Goal: Obtain resource: Download file/media

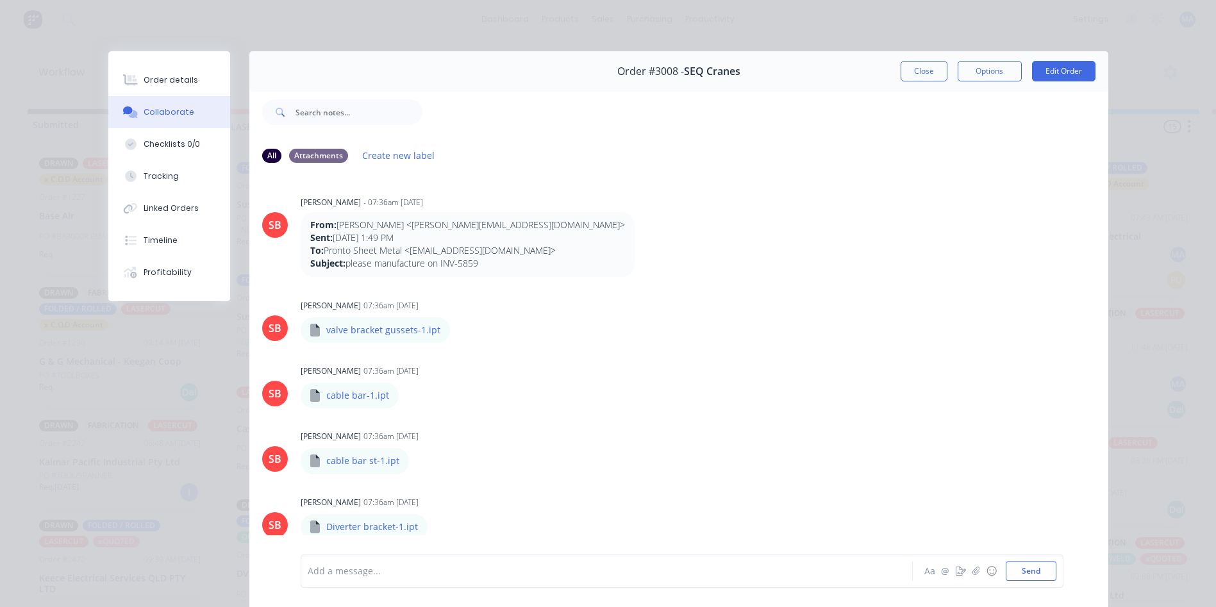
scroll to position [528, 0]
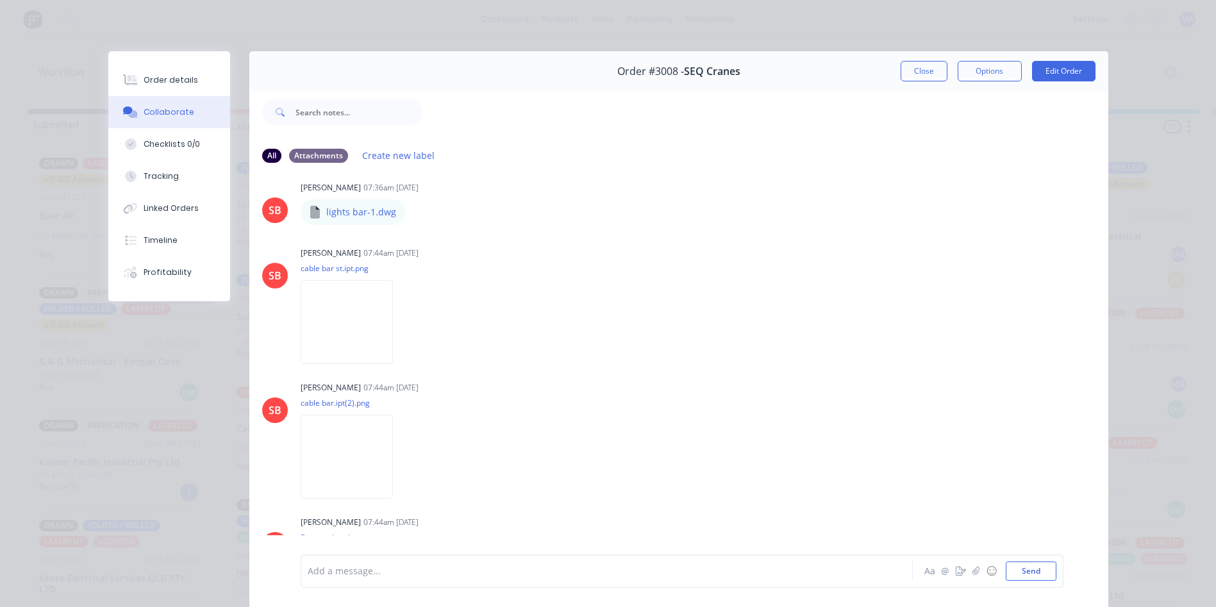
drag, startPoint x: 924, startPoint y: 68, endPoint x: 820, endPoint y: 129, distance: 120.4
click at [924, 68] on button "Close" at bounding box center [924, 71] width 47 height 21
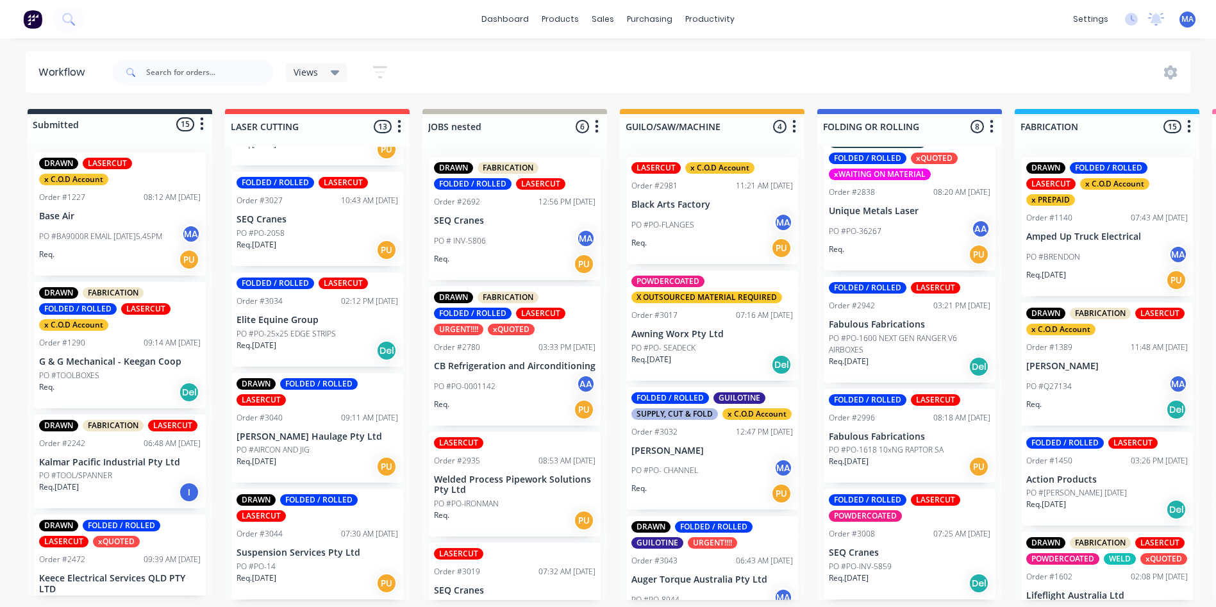
scroll to position [3, 0]
click at [196, 69] on input "text" at bounding box center [209, 73] width 127 height 26
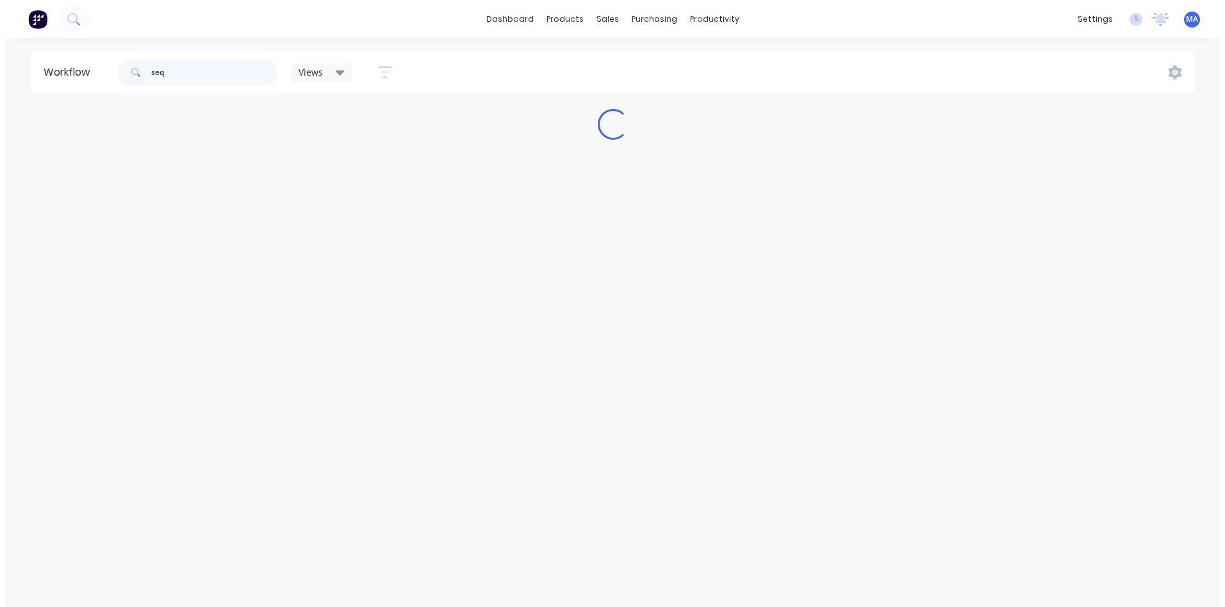
scroll to position [0, 0]
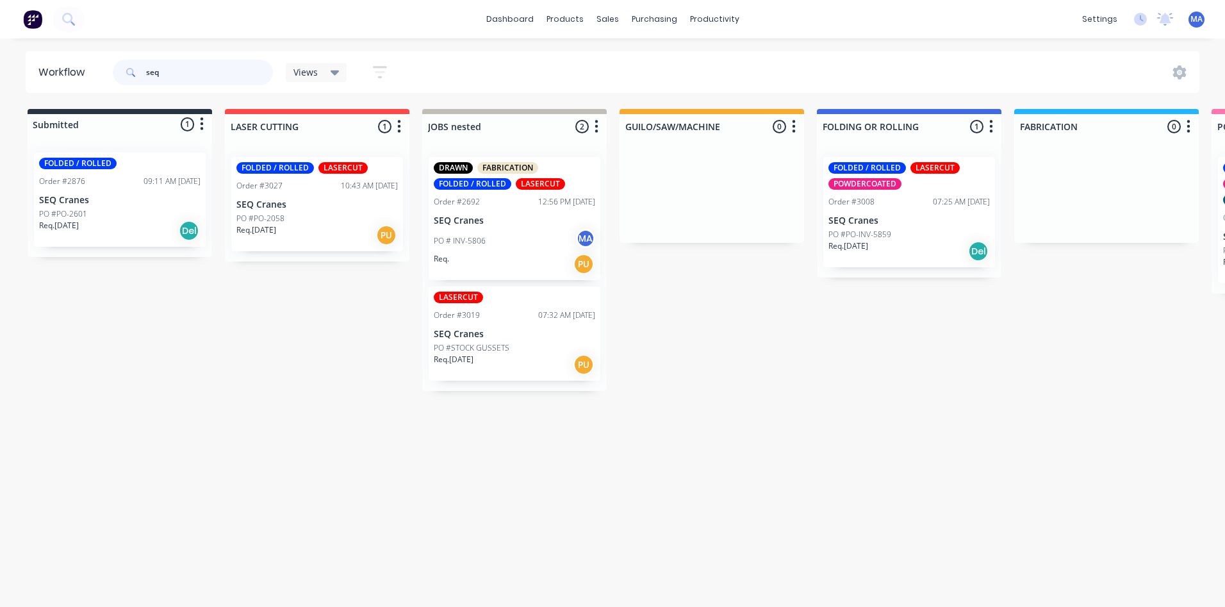
type input "seq"
click at [330, 186] on div "Order #3027 10:43 AM [DATE]" at bounding box center [318, 186] width 162 height 12
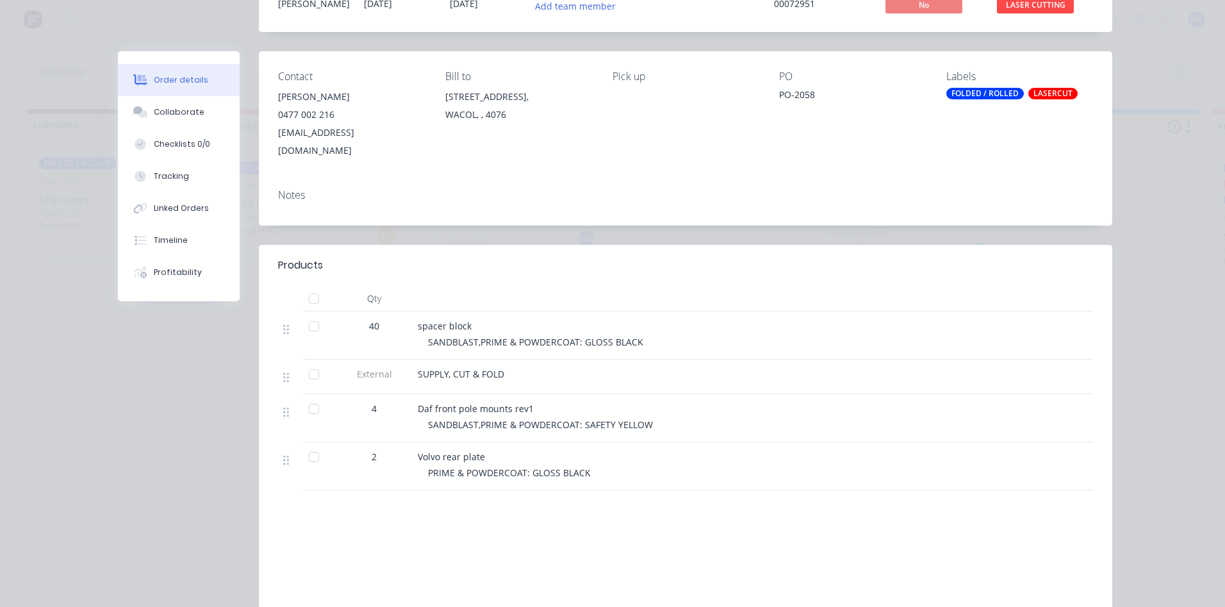
scroll to position [128, 0]
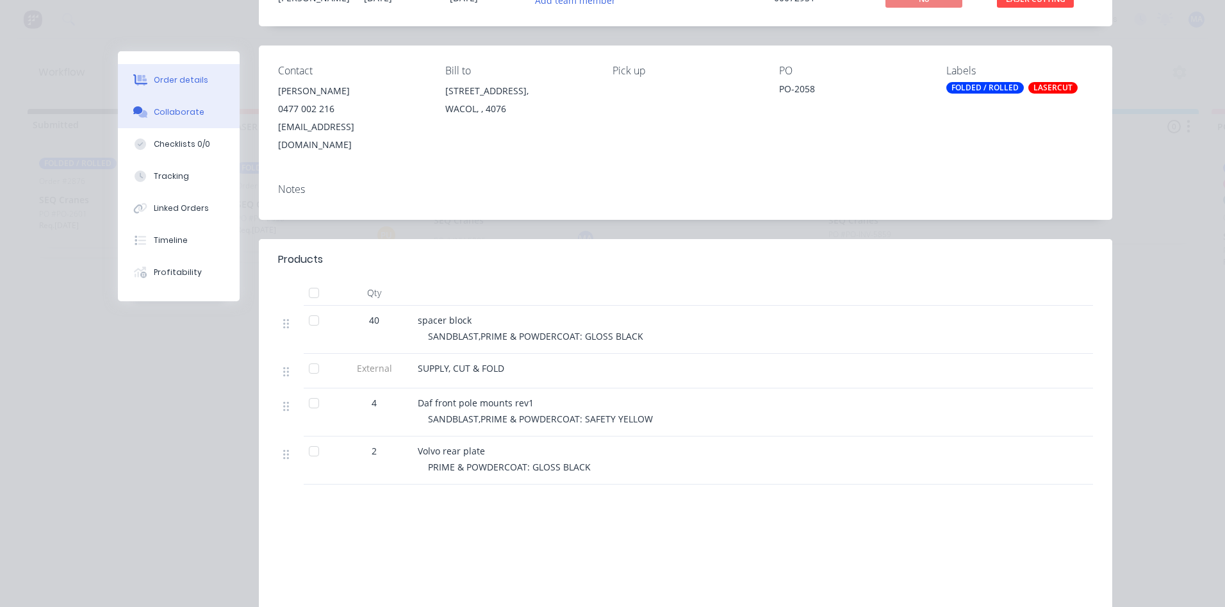
click at [181, 116] on div "Collaborate" at bounding box center [179, 112] width 51 height 12
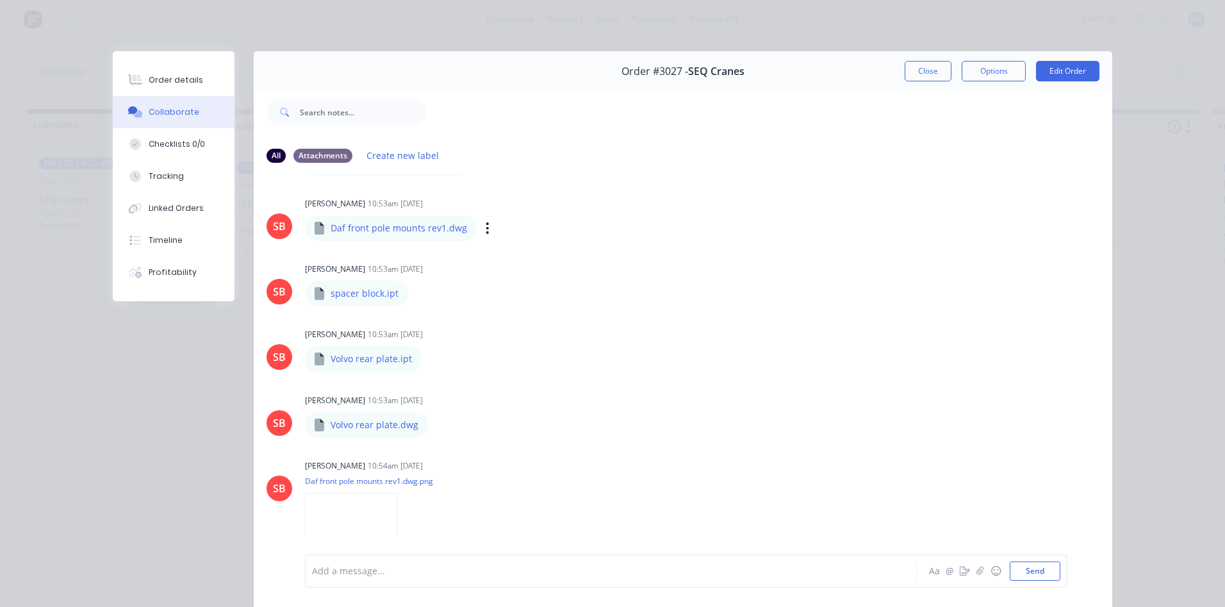
scroll to position [0, 0]
click at [479, 229] on icon "button" at bounding box center [481, 226] width 4 height 15
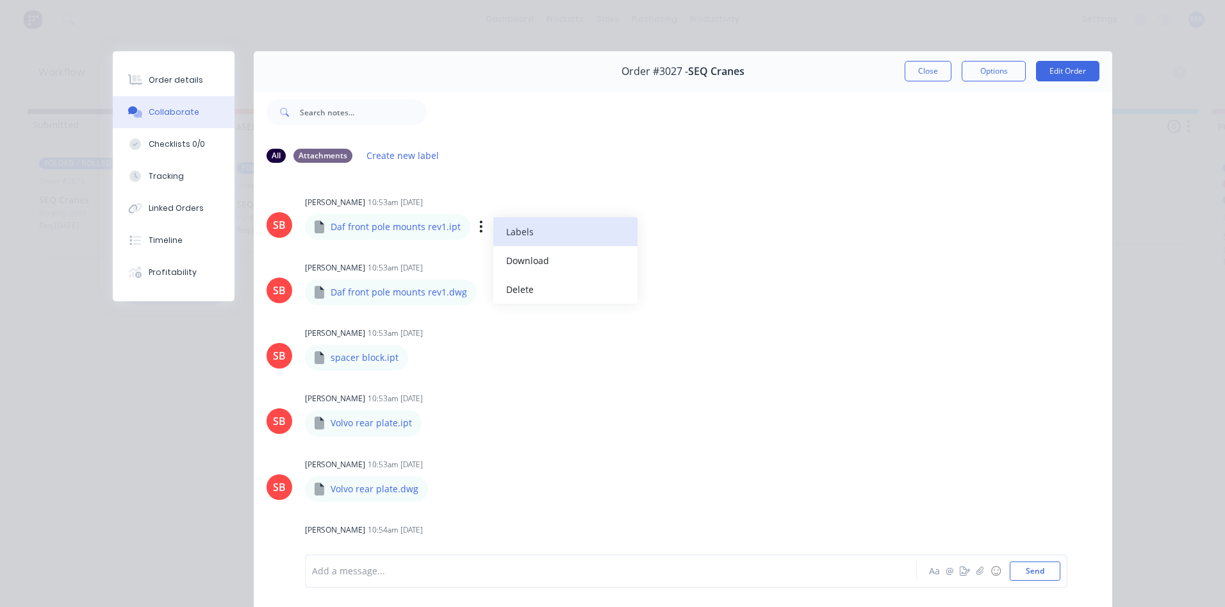
click at [519, 245] on button "Labels" at bounding box center [566, 231] width 144 height 29
click at [462, 238] on div "Daf front pole mounts rev1.ipt Labels Download Delete" at bounding box center [459, 226] width 308 height 27
click at [0, 0] on div "Labels Download Delete" at bounding box center [0, 0] width 0 height 0
click at [0, 0] on icon "button" at bounding box center [0, 0] width 0 height 0
click at [0, 0] on button "Download" at bounding box center [0, 0] width 0 height 0
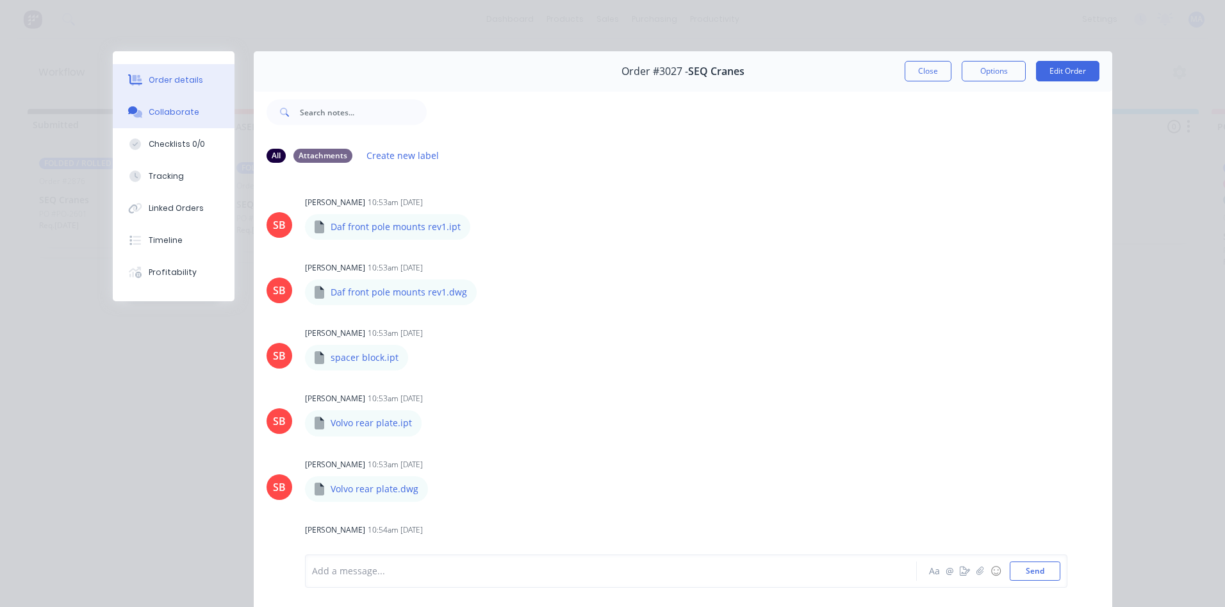
click at [173, 75] on div "Order details" at bounding box center [176, 80] width 54 height 12
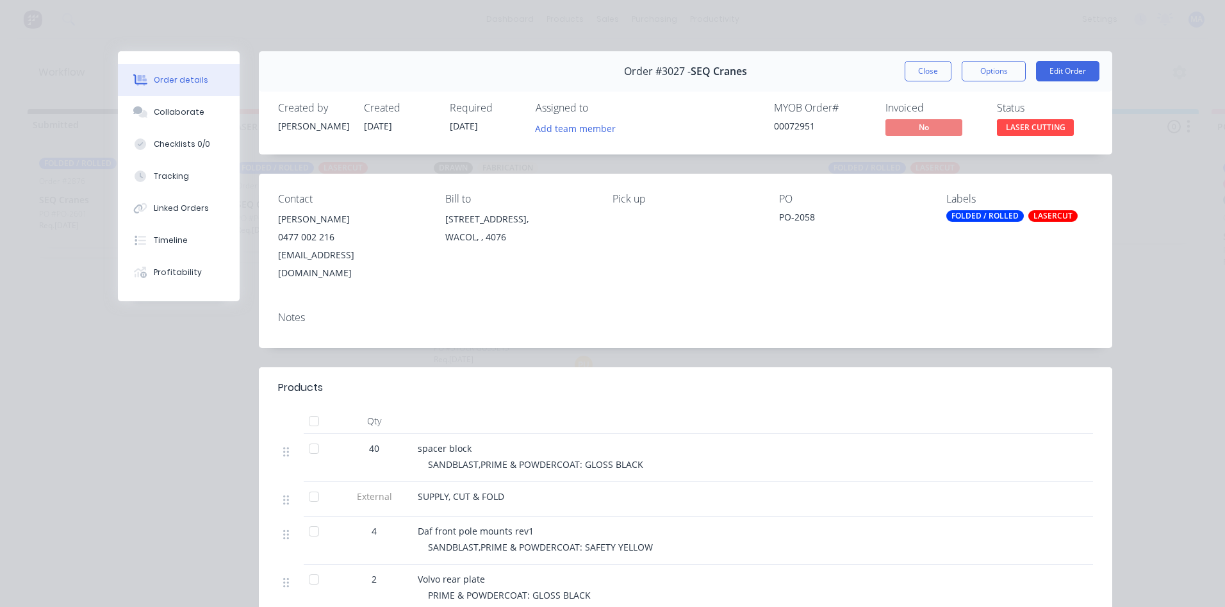
scroll to position [128, 0]
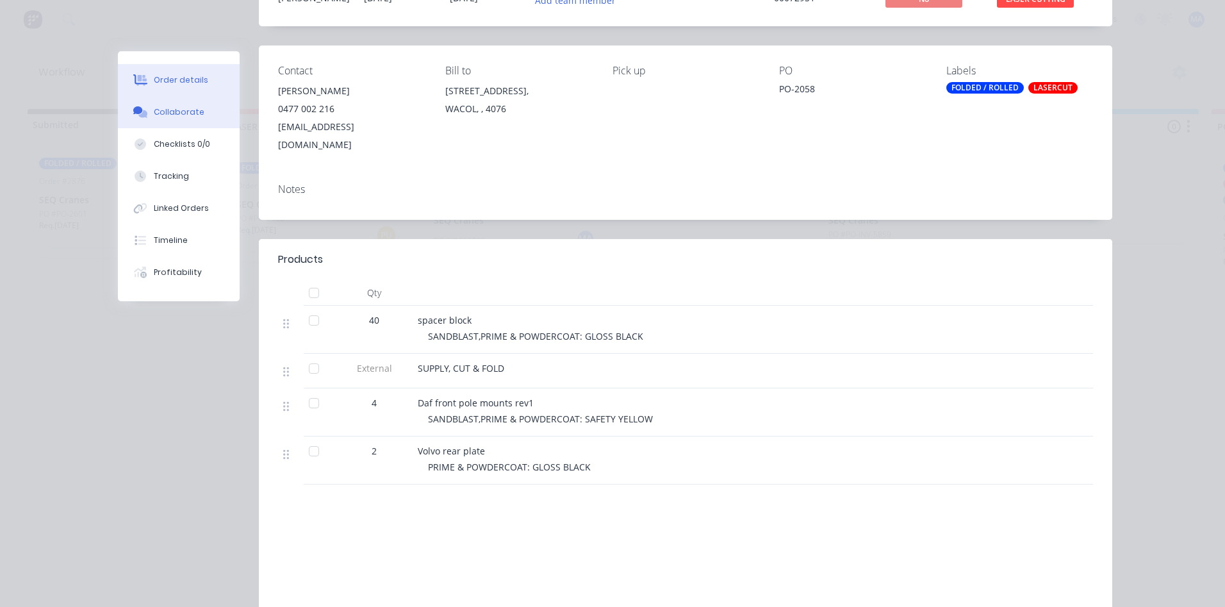
click at [189, 103] on button "Collaborate" at bounding box center [179, 112] width 122 height 32
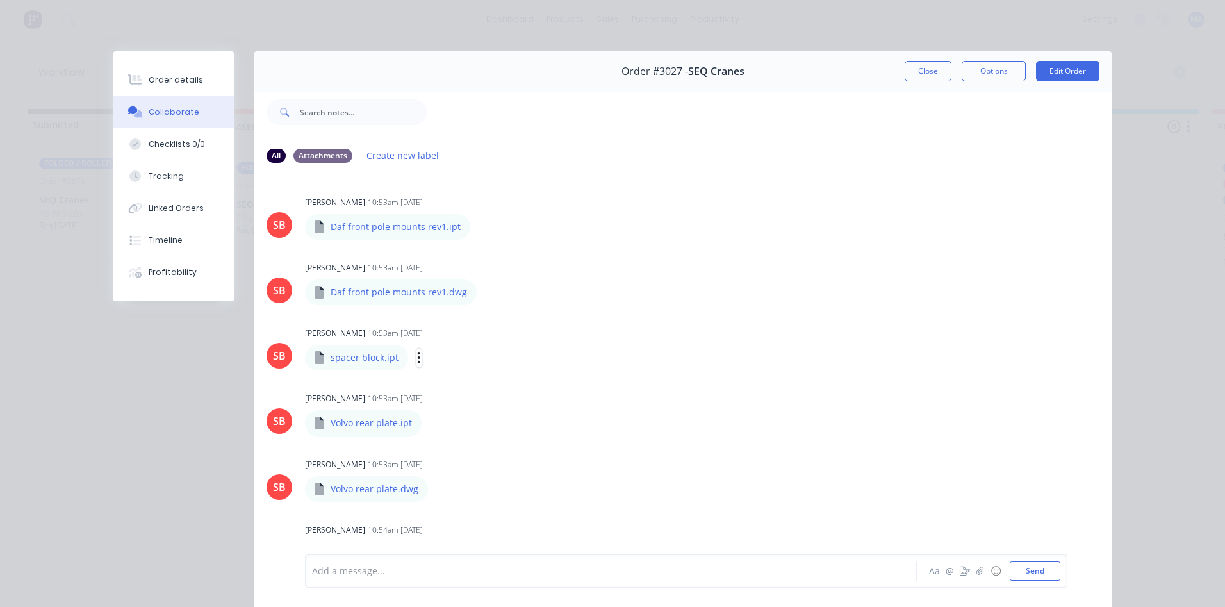
click at [417, 358] on button "button" at bounding box center [419, 358] width 5 height 19
click at [474, 390] on button "Download" at bounding box center [503, 392] width 144 height 29
click at [430, 422] on button "button" at bounding box center [432, 423] width 5 height 19
click at [0, 0] on button "Download" at bounding box center [0, 0] width 0 height 0
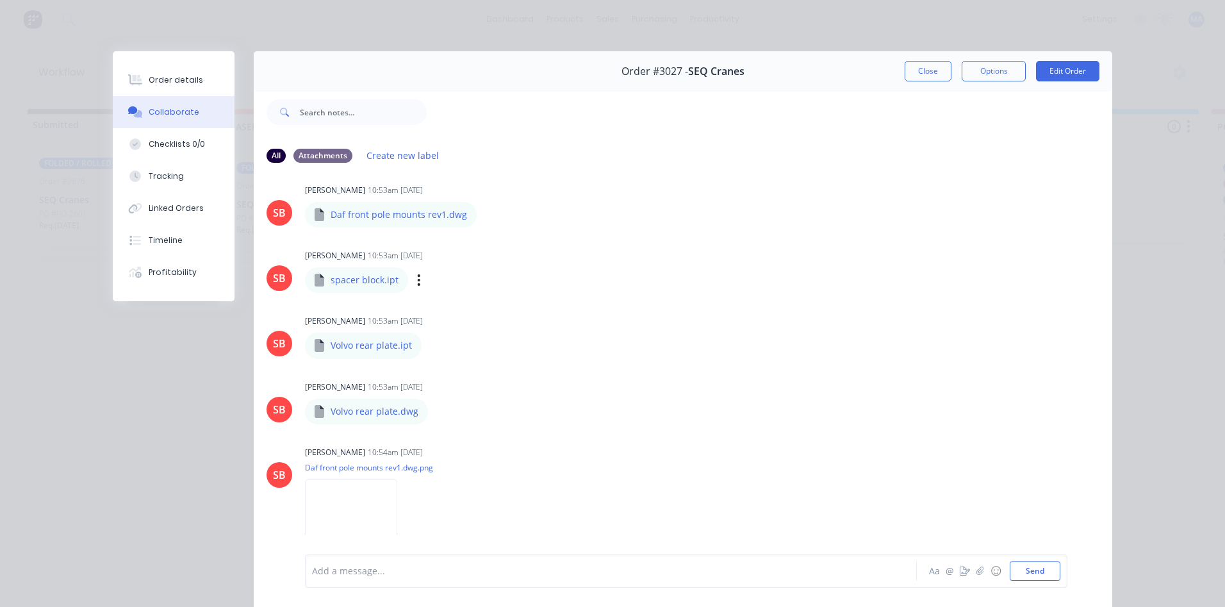
scroll to position [192, 0]
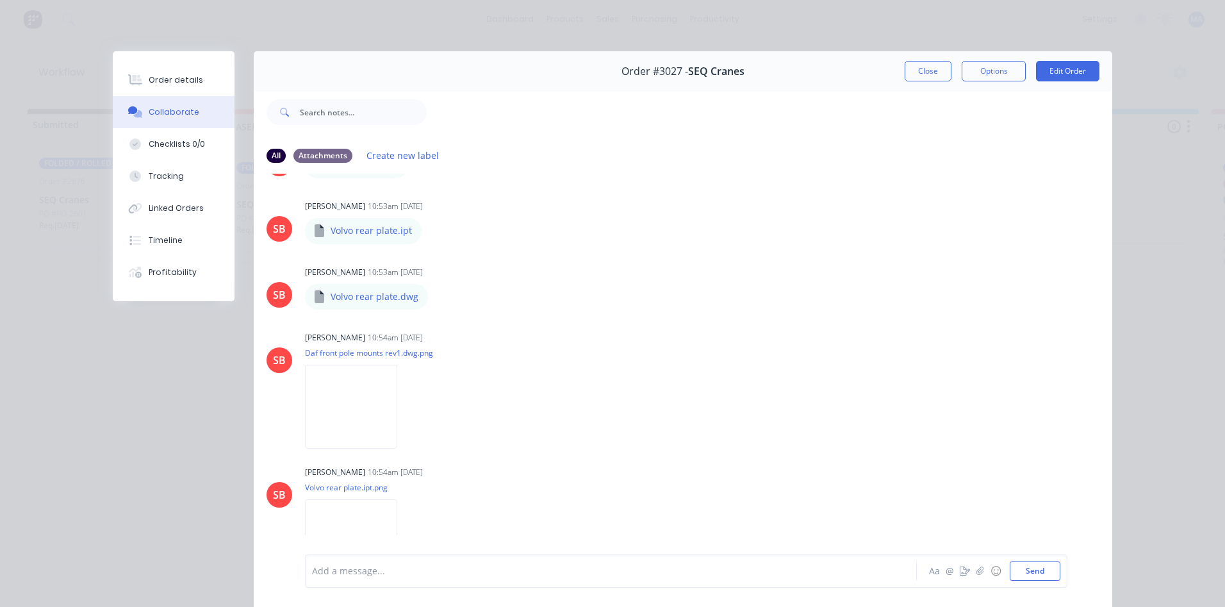
click at [747, 14] on div "Order details Collaborate Checklists 0/0 Tracking Linked Orders Timeline Profit…" at bounding box center [612, 303] width 1225 height 607
click at [940, 65] on button "Close" at bounding box center [928, 71] width 47 height 21
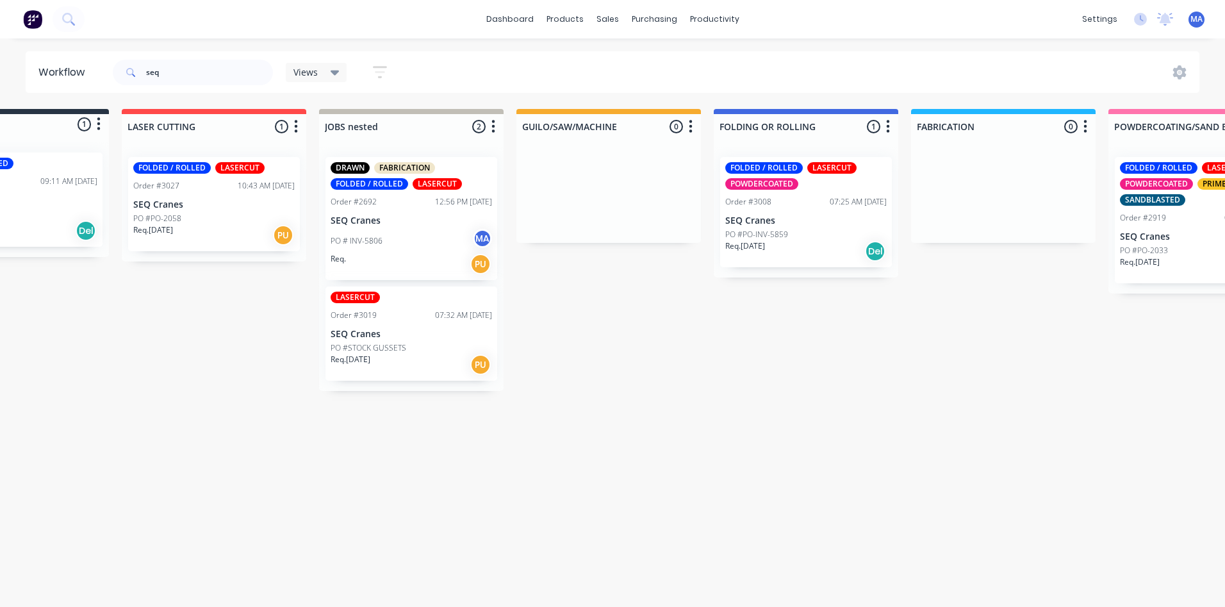
drag, startPoint x: 978, startPoint y: 309, endPoint x: 1062, endPoint y: 311, distance: 84.0
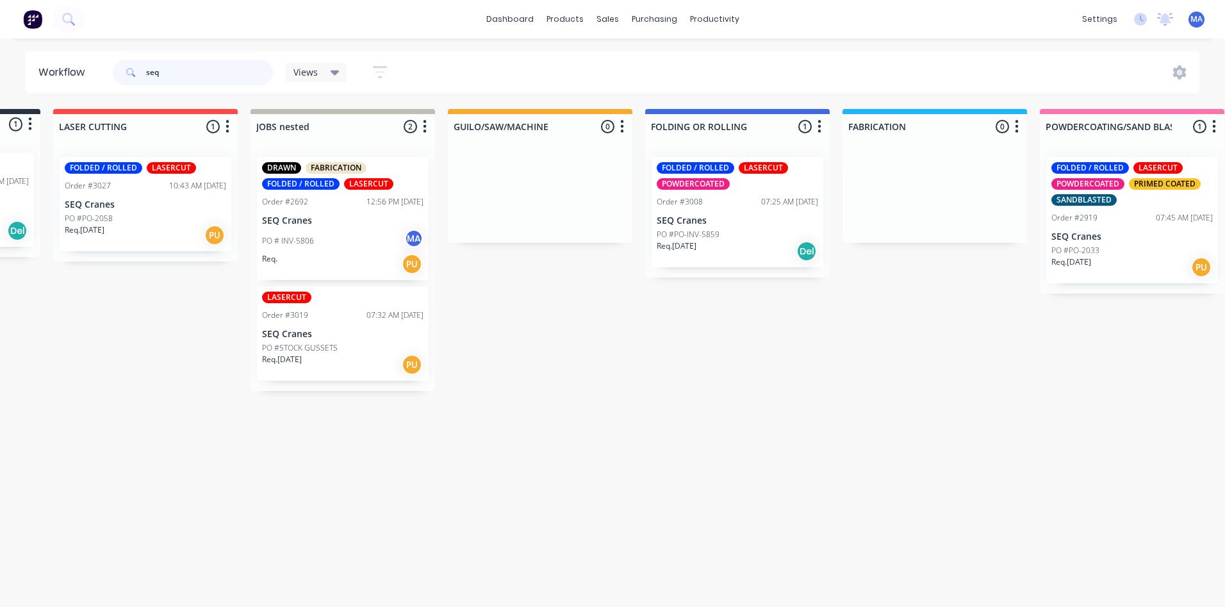
drag, startPoint x: 223, startPoint y: 74, endPoint x: 0, endPoint y: 86, distance: 223.4
click at [0, 85] on html "dashboard products sales purchasing productivity dashboard products Product Cat…" at bounding box center [440, 265] width 1225 height 530
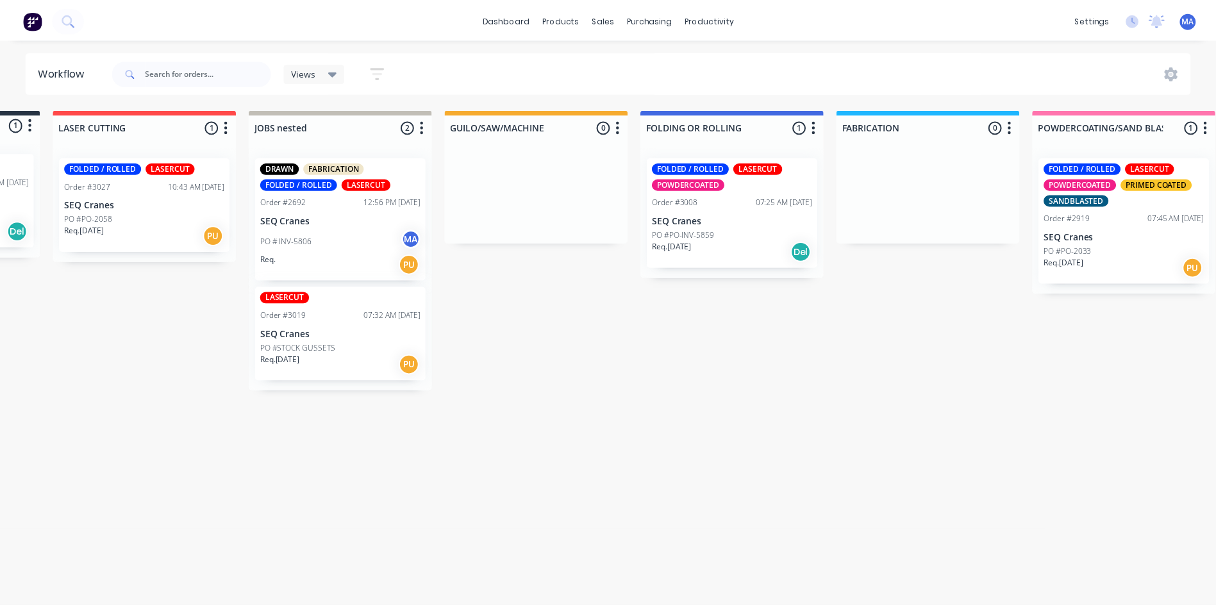
scroll to position [0, 0]
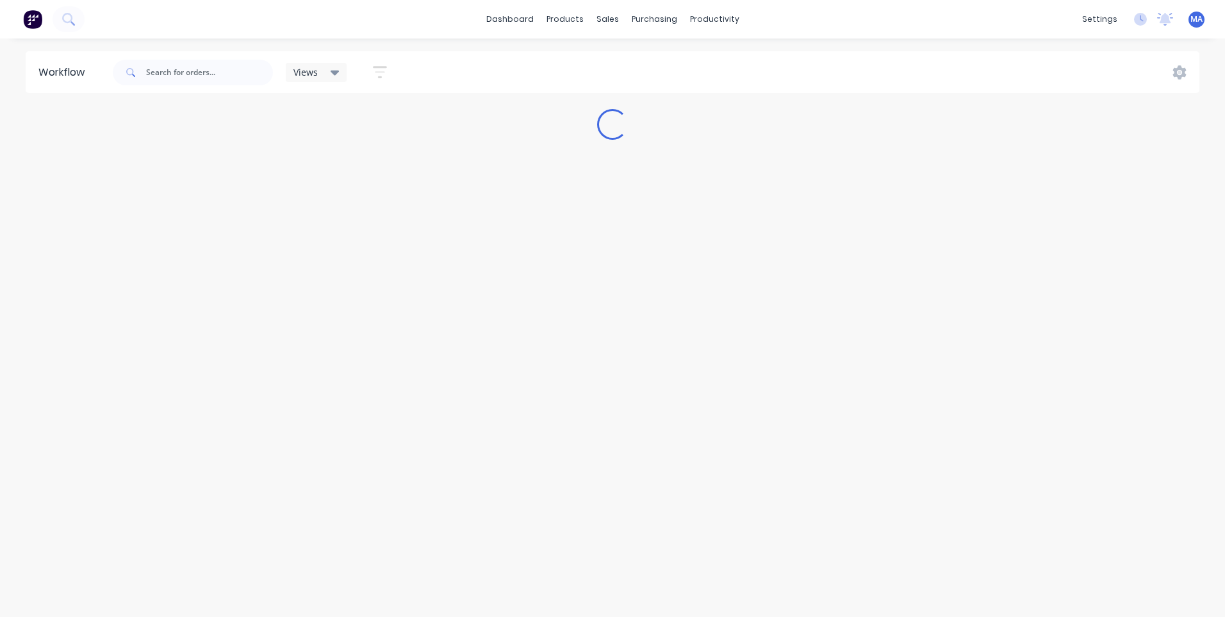
drag, startPoint x: 565, startPoint y: 408, endPoint x: 754, endPoint y: 343, distance: 200.7
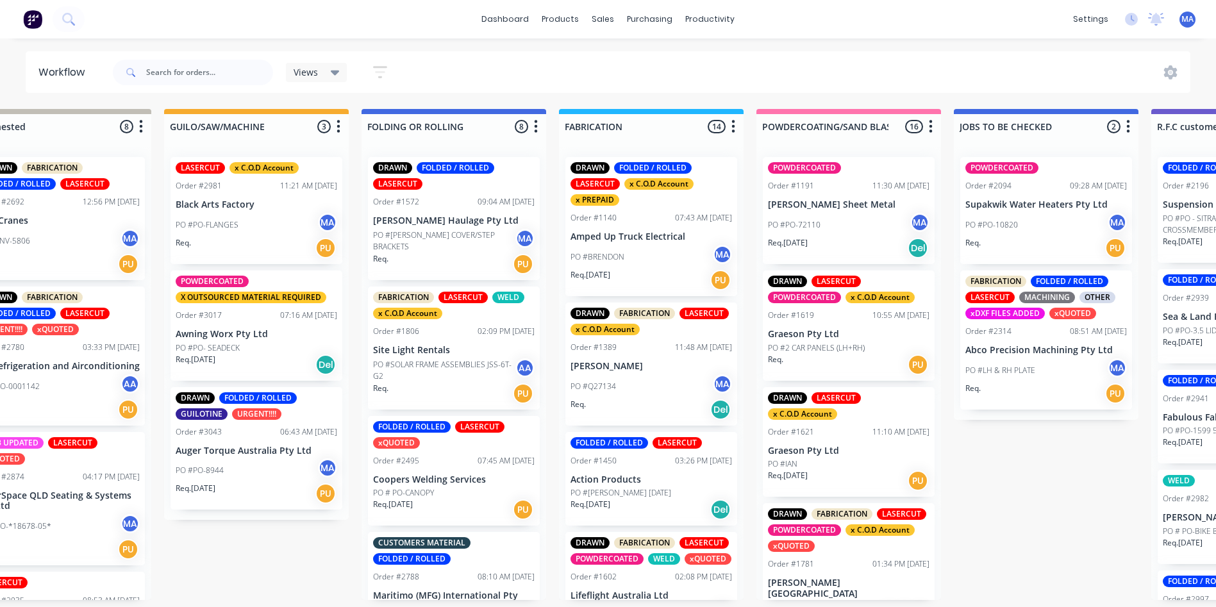
scroll to position [0, 765]
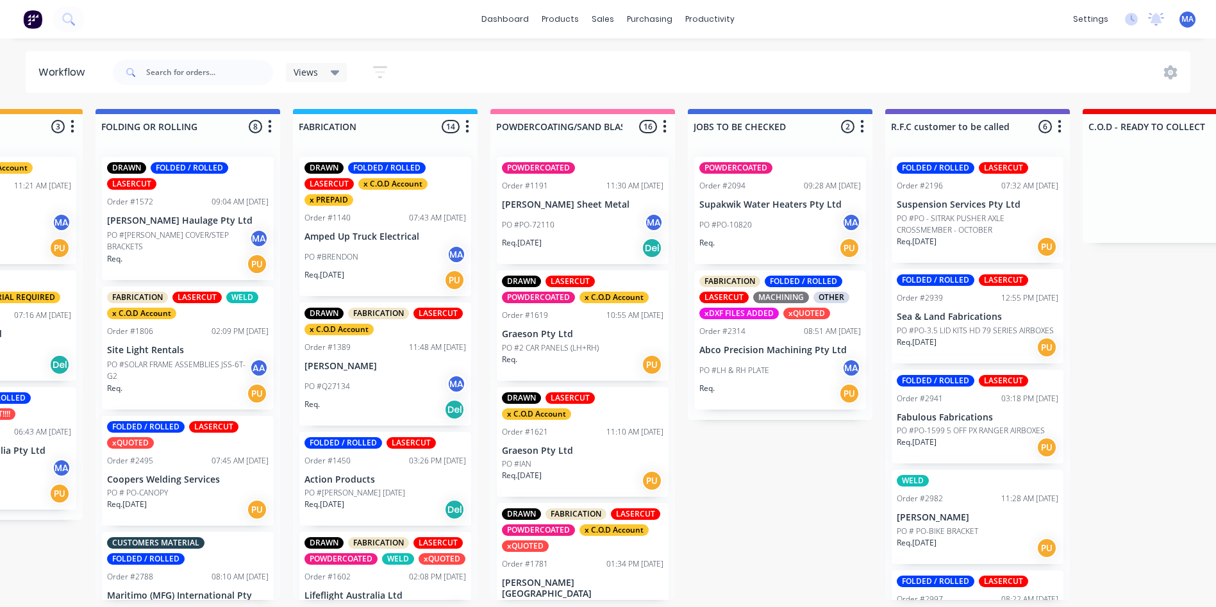
drag, startPoint x: 840, startPoint y: 350, endPoint x: 940, endPoint y: 345, distance: 99.4
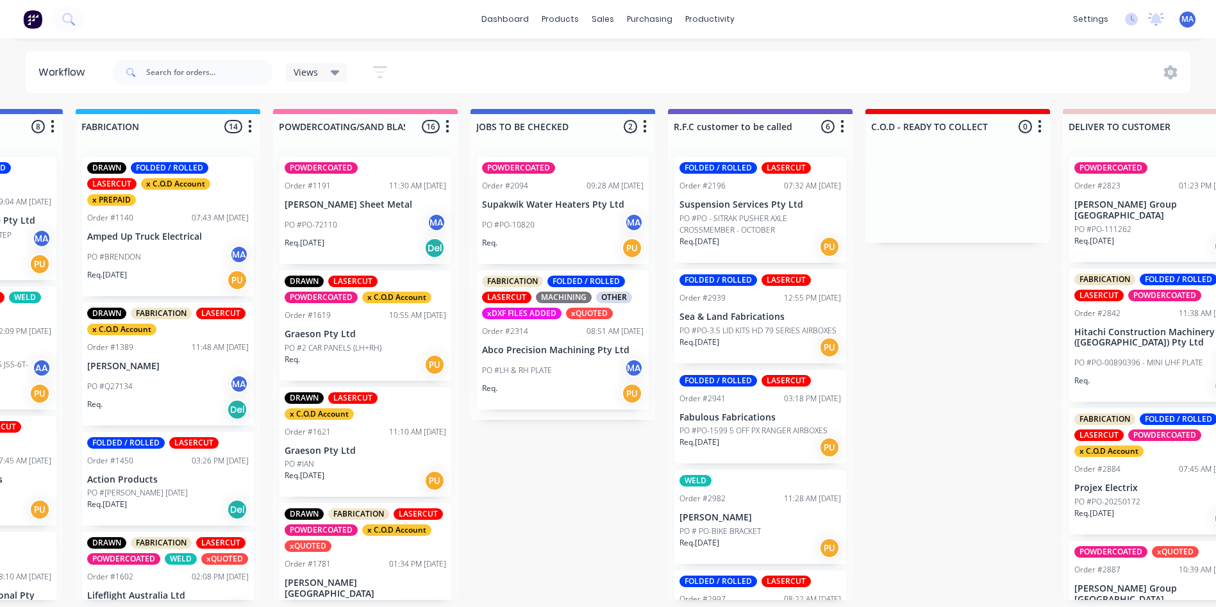
scroll to position [3, 969]
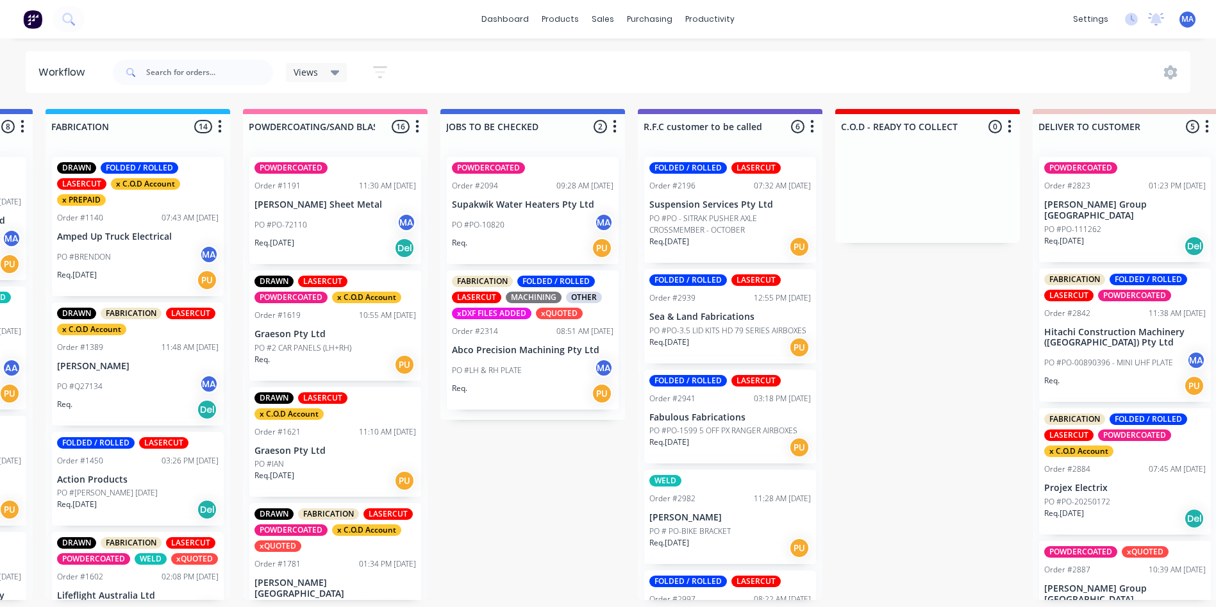
click at [506, 220] on div "PO #PO-10820 MA" at bounding box center [533, 225] width 162 height 24
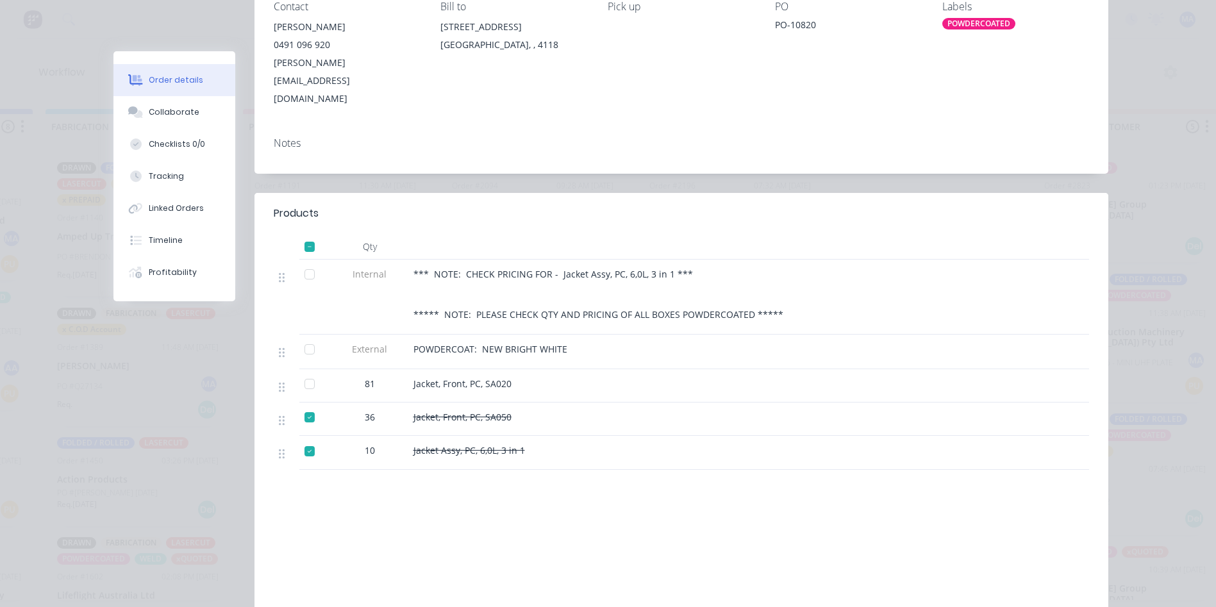
scroll to position [0, 0]
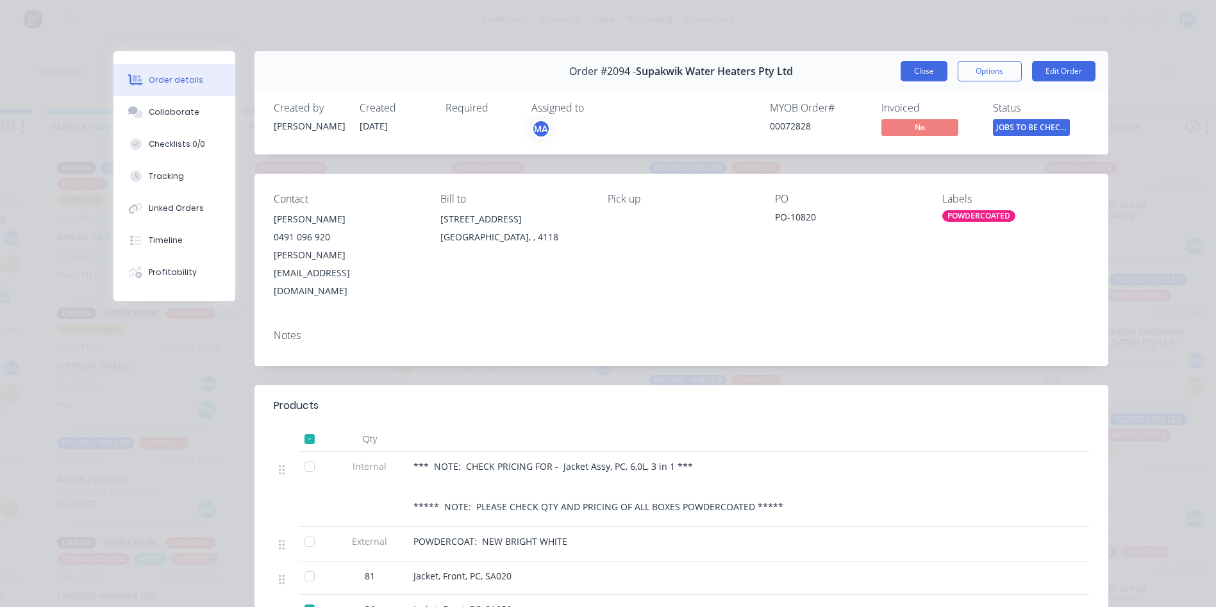
click at [934, 69] on button "Close" at bounding box center [924, 71] width 47 height 21
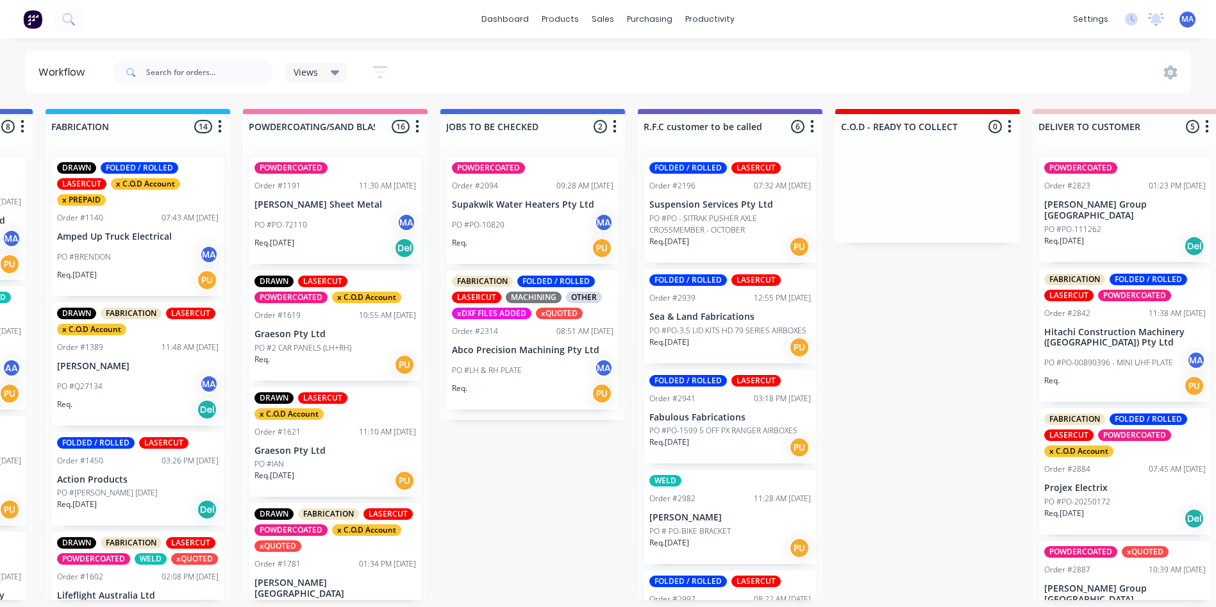
click at [513, 229] on div "PO #PO-10820 MA" at bounding box center [533, 225] width 162 height 24
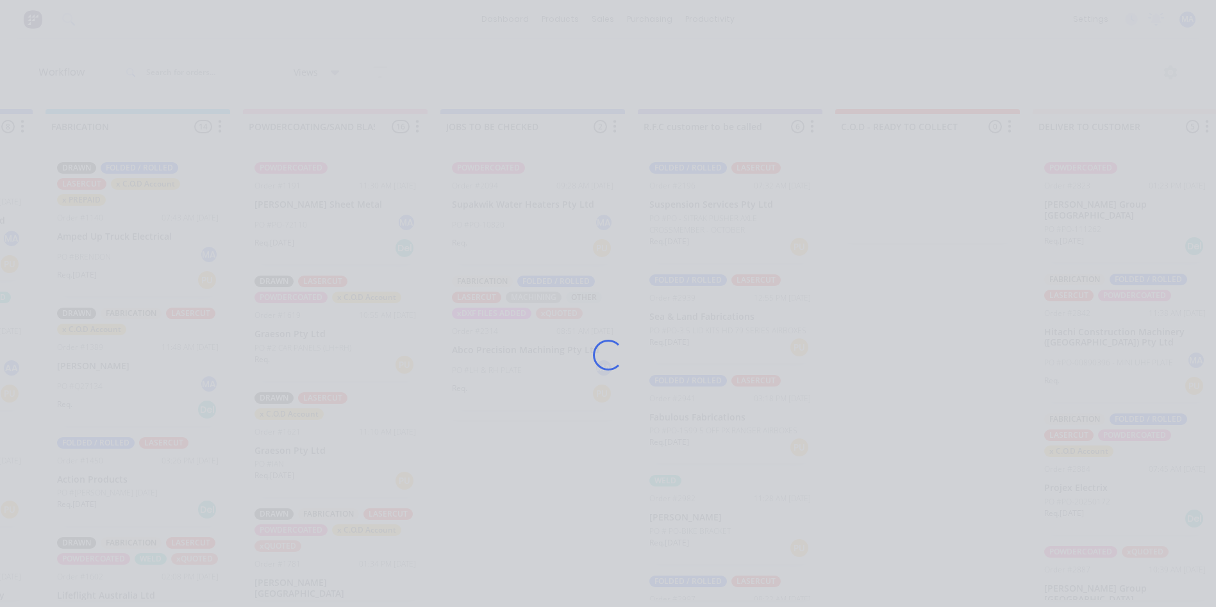
click at [513, 229] on div "Loading..." at bounding box center [609, 354] width 1026 height 607
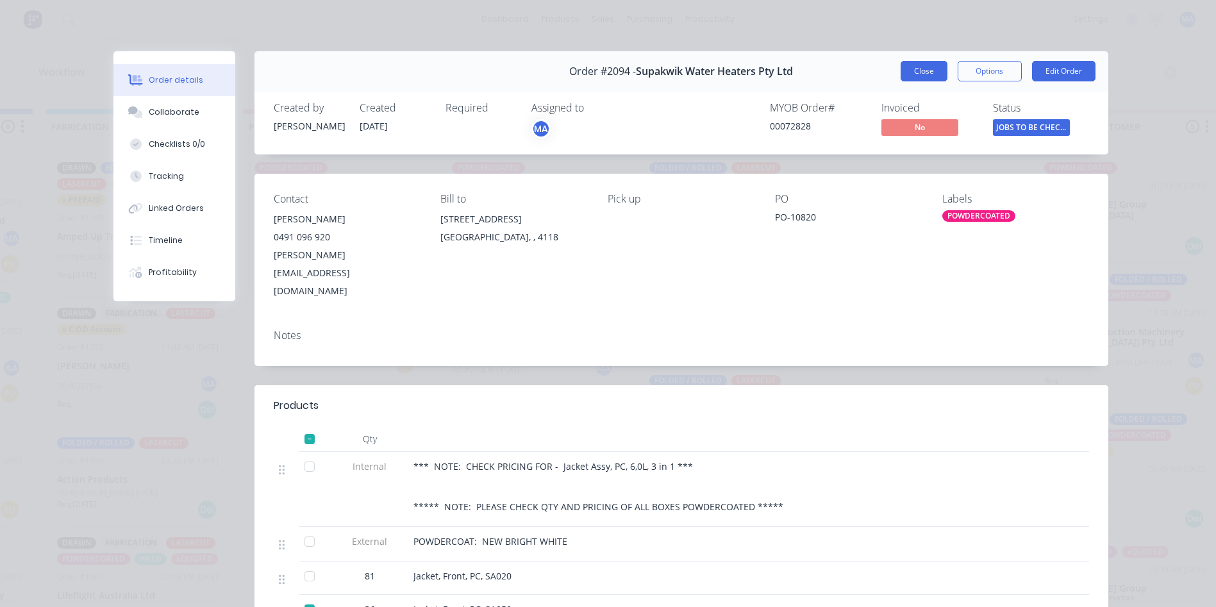
click at [911, 71] on button "Close" at bounding box center [924, 71] width 47 height 21
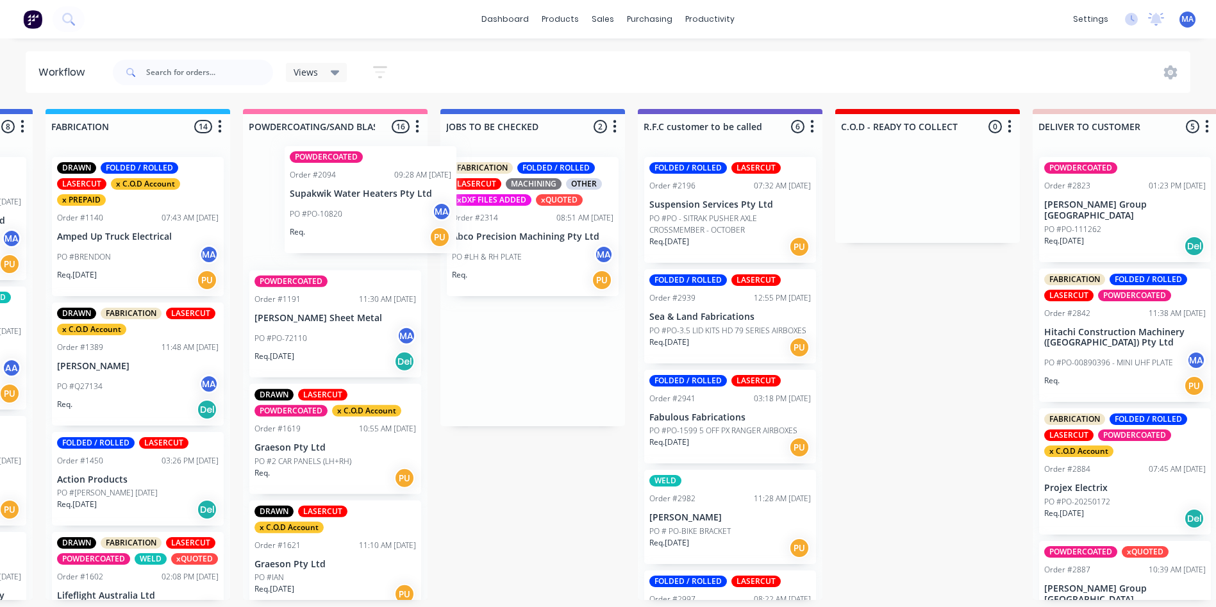
drag, startPoint x: 565, startPoint y: 208, endPoint x: 383, endPoint y: 202, distance: 182.1
click at [384, 202] on div "Submitted 13 Status colour #273444 hex #273444 Save Cancel Summaries Total orde…" at bounding box center [740, 354] width 3439 height 491
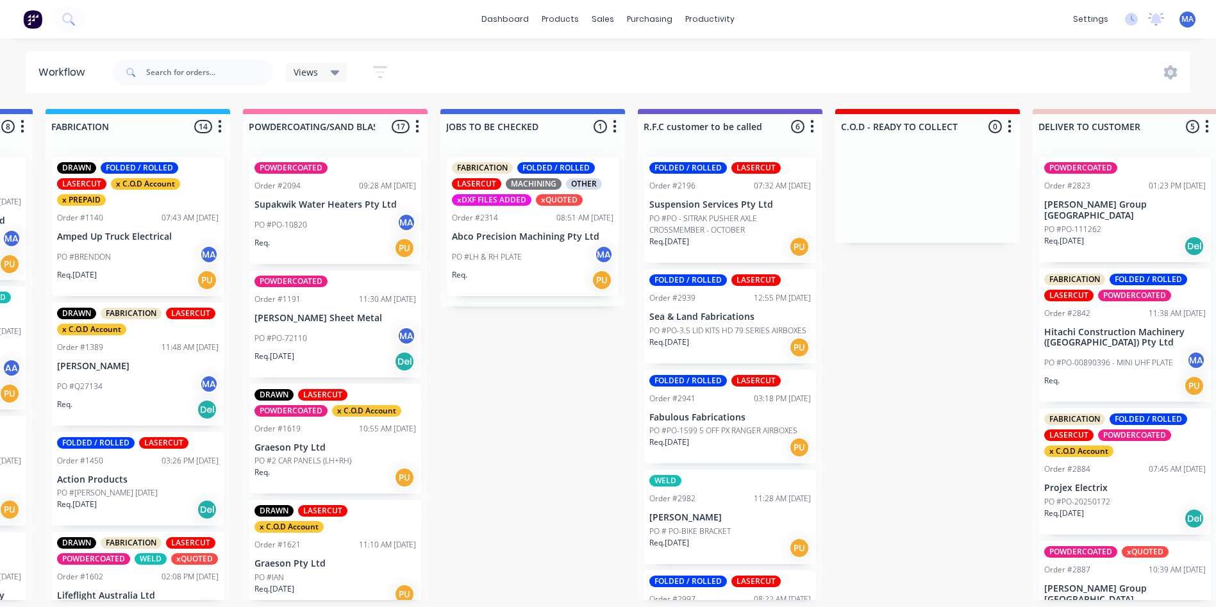
scroll to position [0, 969]
click at [835, 460] on div "Submitted 13 Status colour #273444 hex #273444 Save Cancel Summaries Total orde…" at bounding box center [740, 354] width 3439 height 491
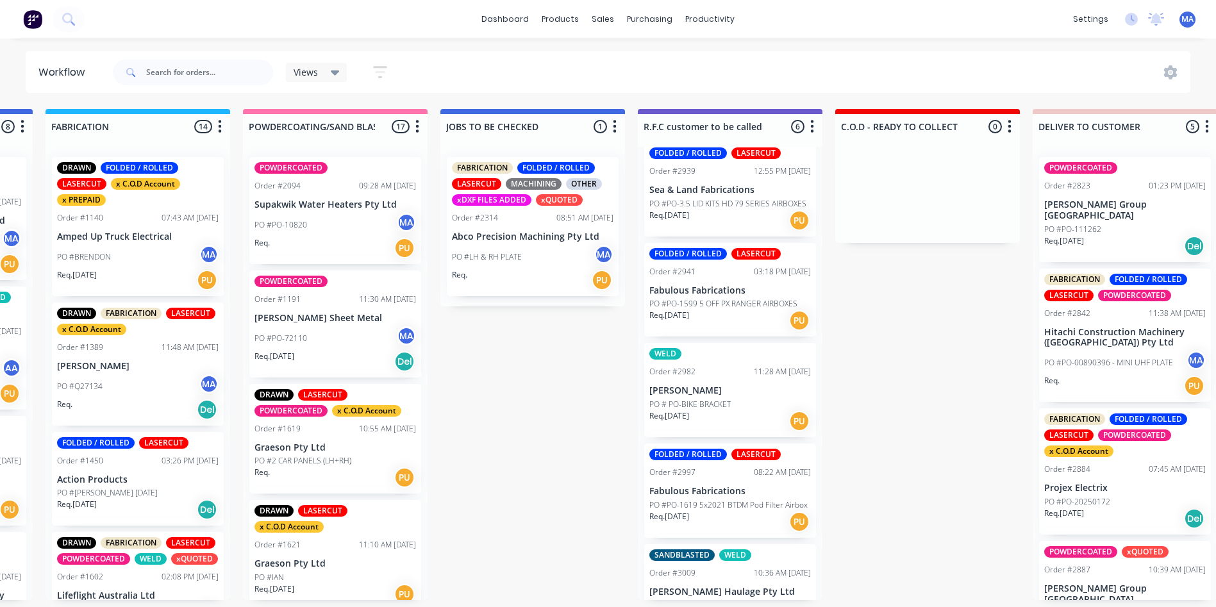
scroll to position [0, 0]
